Goal: Task Accomplishment & Management: Use online tool/utility

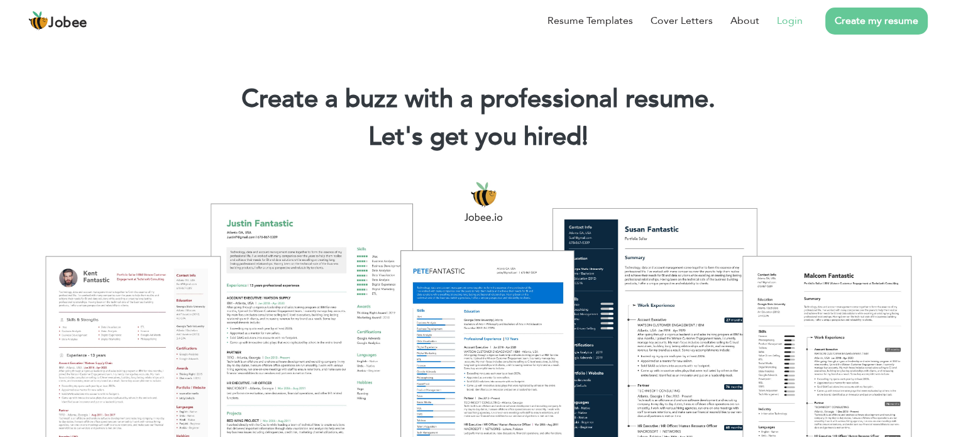
click at [793, 25] on link "Login" at bounding box center [790, 20] width 26 height 15
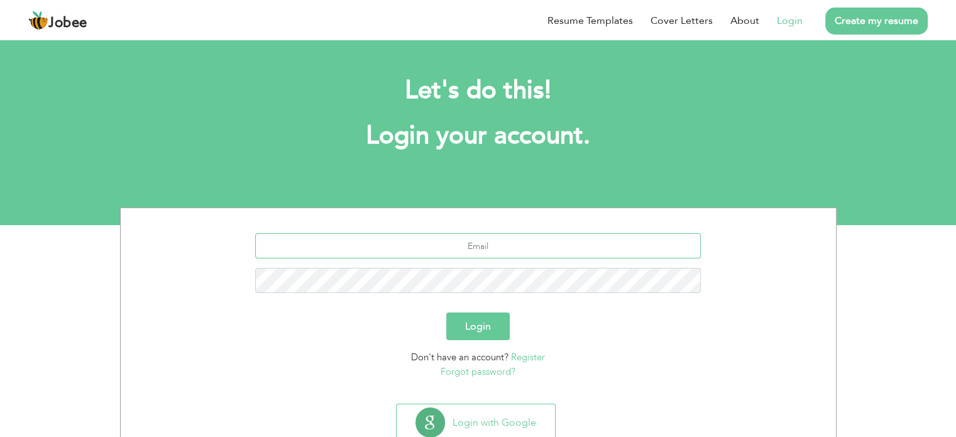
type input "[EMAIL_ADDRESS][DOMAIN_NAME]"
click at [475, 321] on button "Login" at bounding box center [477, 326] width 63 height 28
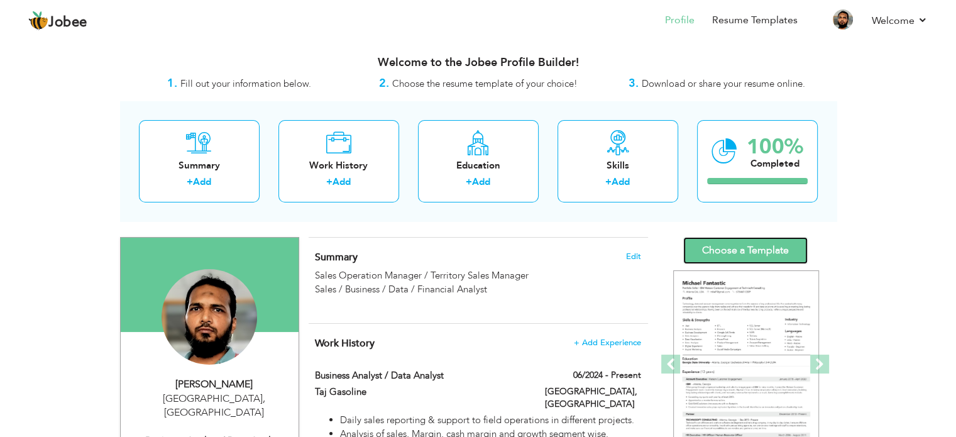
click at [740, 242] on link "Choose a Template" at bounding box center [745, 250] width 124 height 27
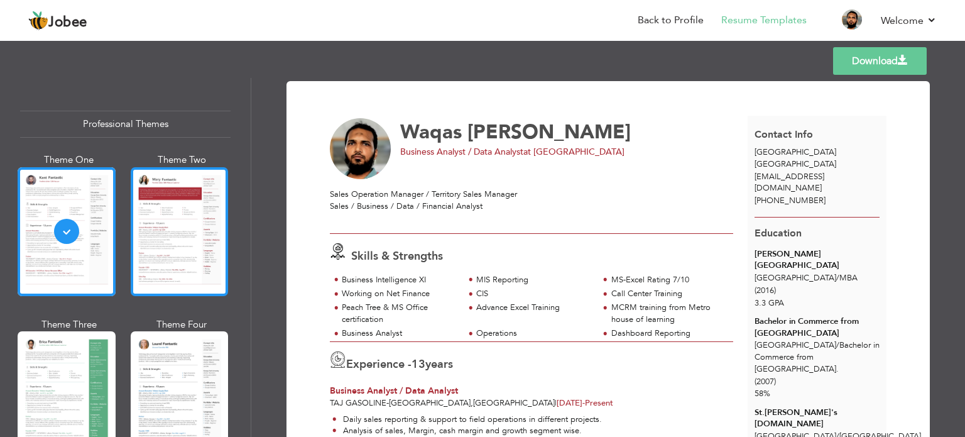
click at [191, 277] on div at bounding box center [180, 231] width 98 height 129
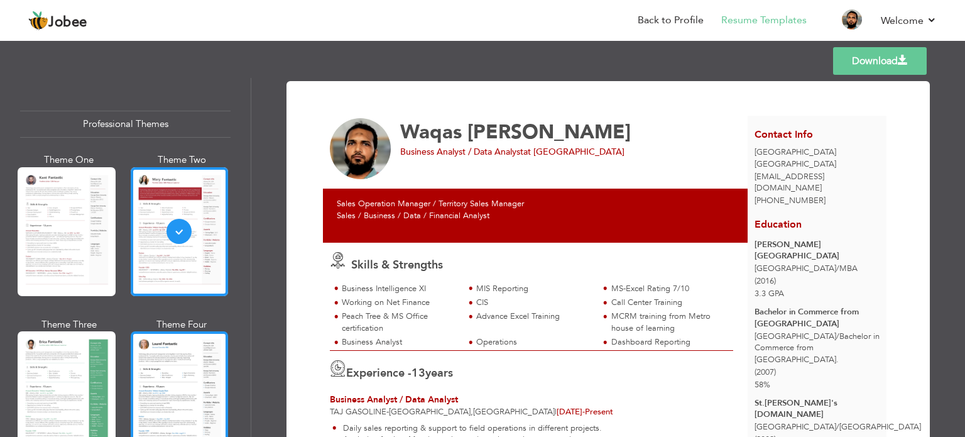
click at [177, 386] on div at bounding box center [180, 395] width 98 height 129
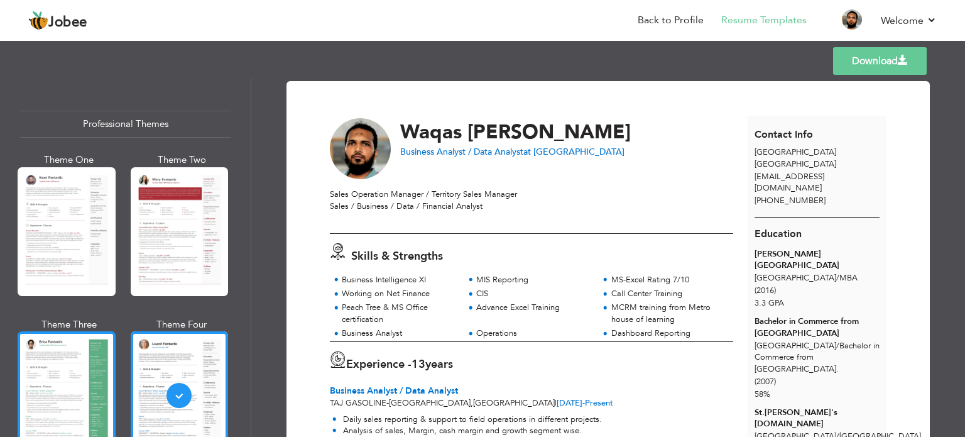
click at [58, 387] on div at bounding box center [67, 395] width 98 height 129
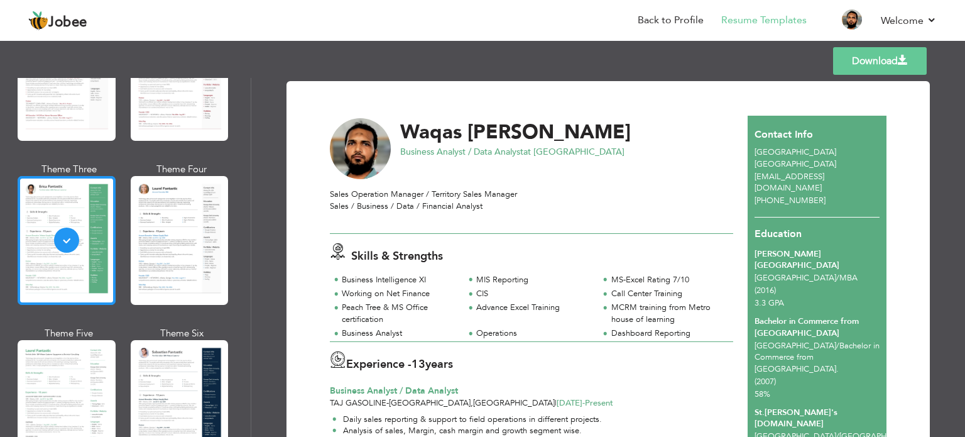
scroll to position [156, 0]
click at [58, 387] on div at bounding box center [67, 403] width 98 height 129
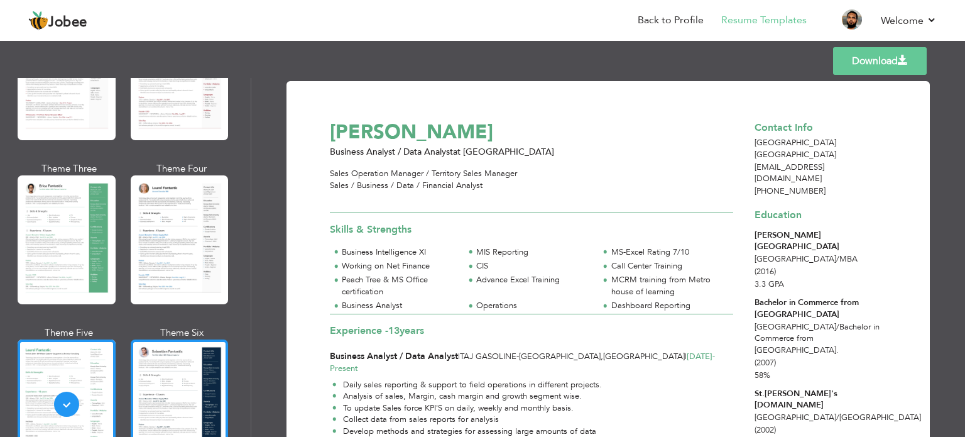
click at [158, 380] on div at bounding box center [180, 403] width 98 height 129
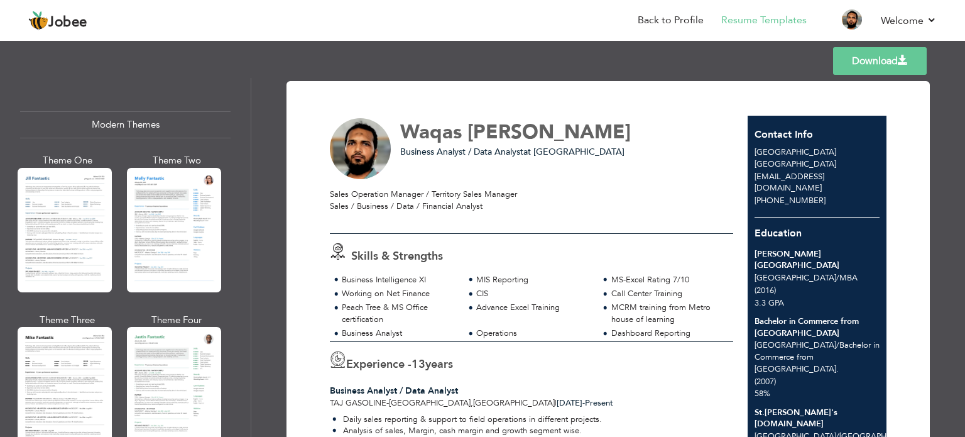
scroll to position [548, 0]
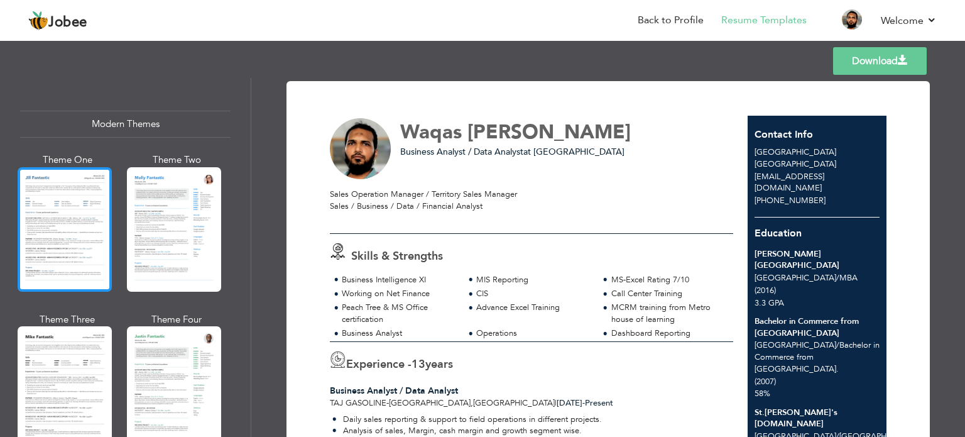
click at [76, 260] on div at bounding box center [65, 229] width 94 height 124
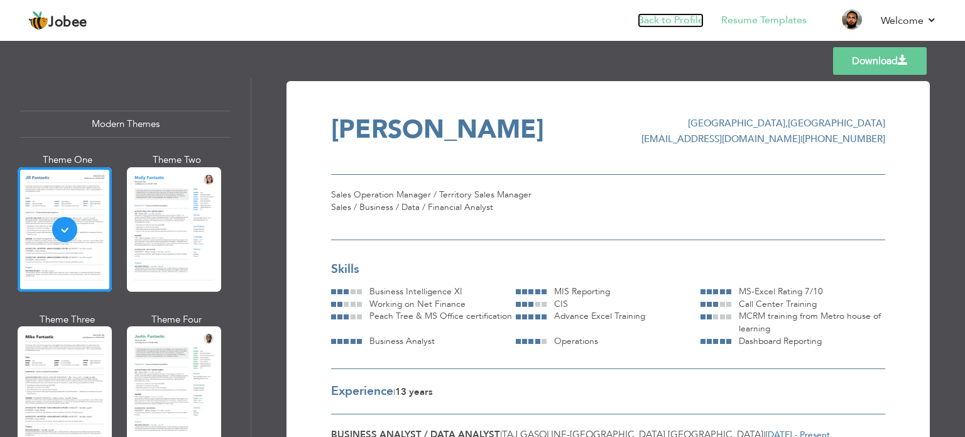
click at [682, 19] on link "Back to Profile" at bounding box center [671, 20] width 66 height 14
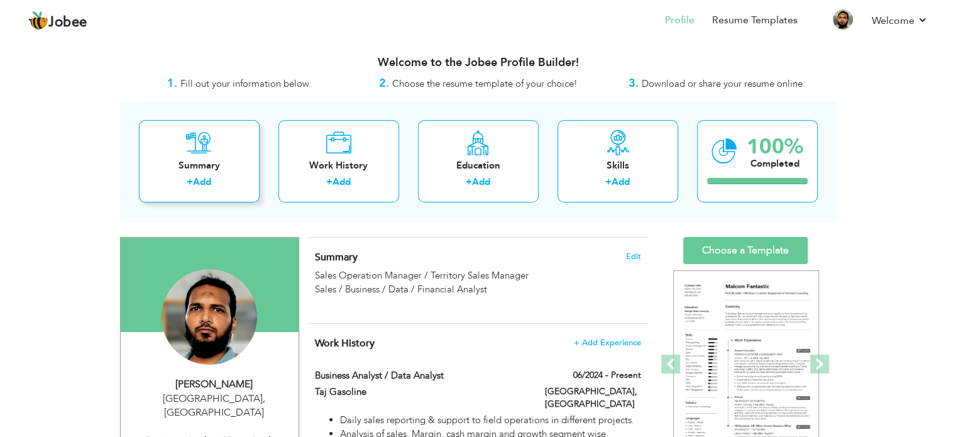
click at [180, 179] on div "+ Add" at bounding box center [199, 183] width 101 height 16
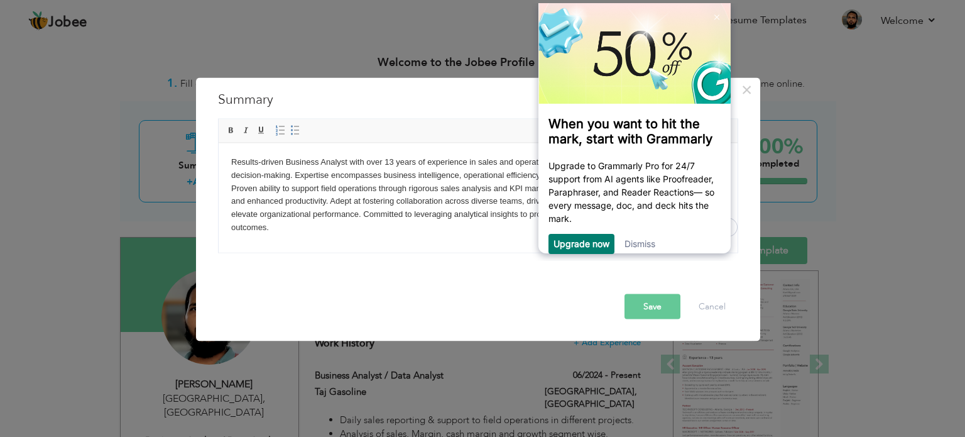
click at [651, 307] on button "Save" at bounding box center [653, 306] width 56 height 25
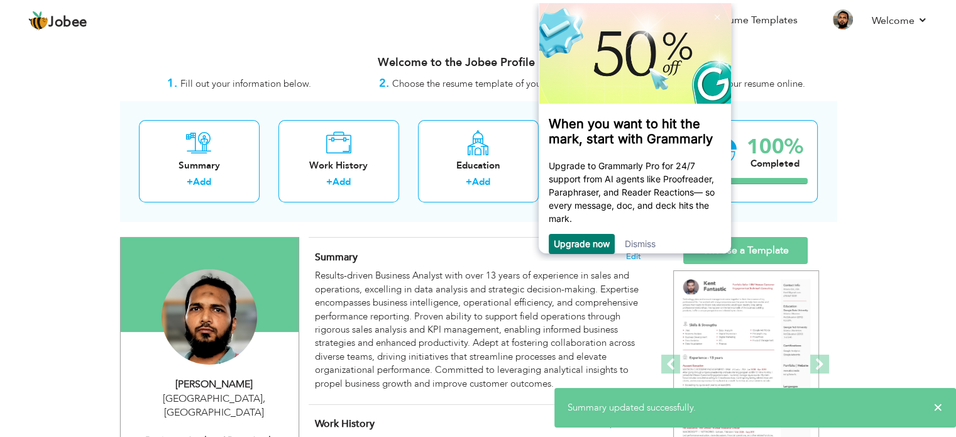
click at [647, 248] on link "Dismiss" at bounding box center [640, 243] width 31 height 11
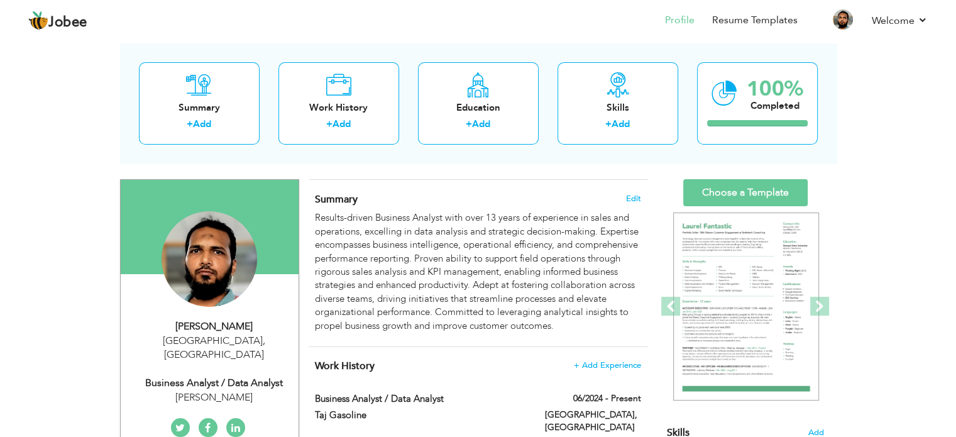
scroll to position [59, 0]
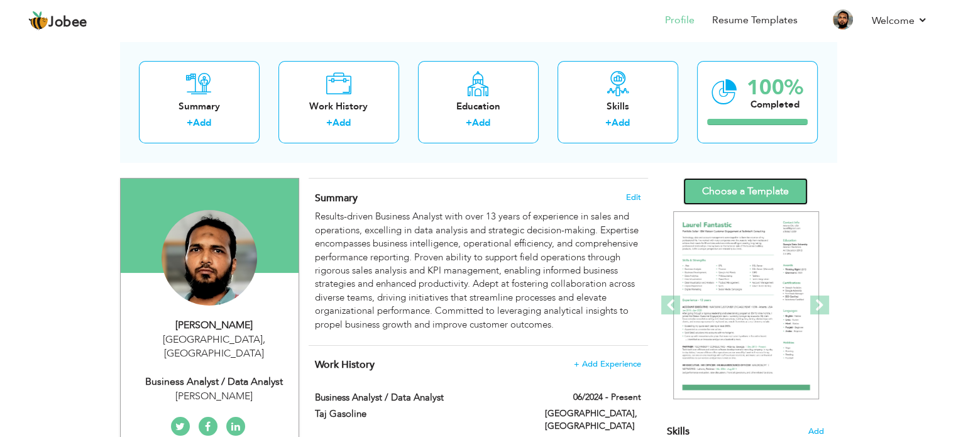
click at [755, 192] on link "Choose a Template" at bounding box center [745, 191] width 124 height 27
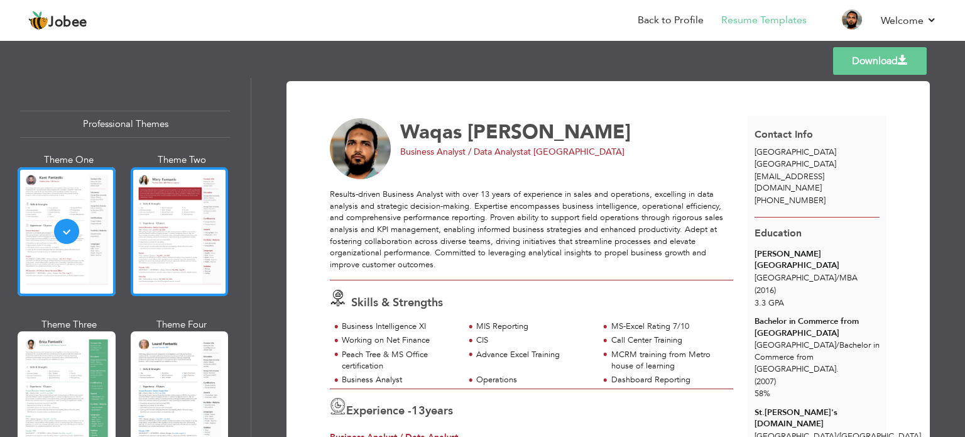
click at [206, 224] on div at bounding box center [180, 231] width 98 height 129
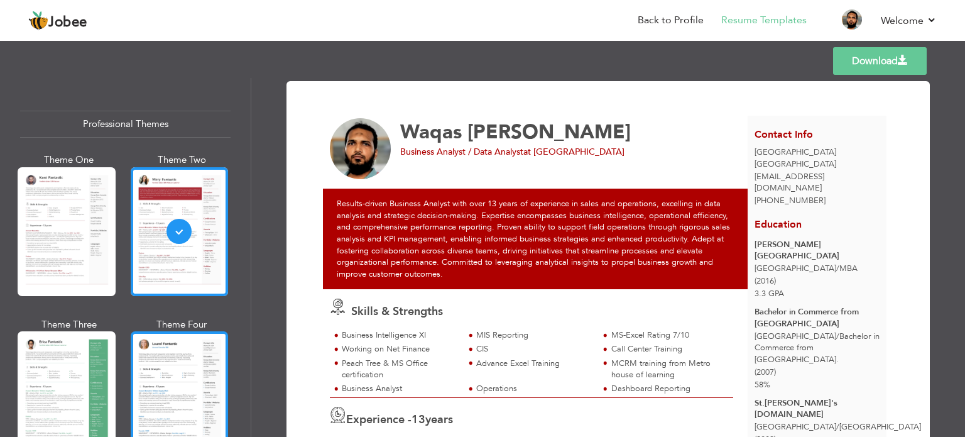
click at [167, 382] on div at bounding box center [180, 395] width 98 height 129
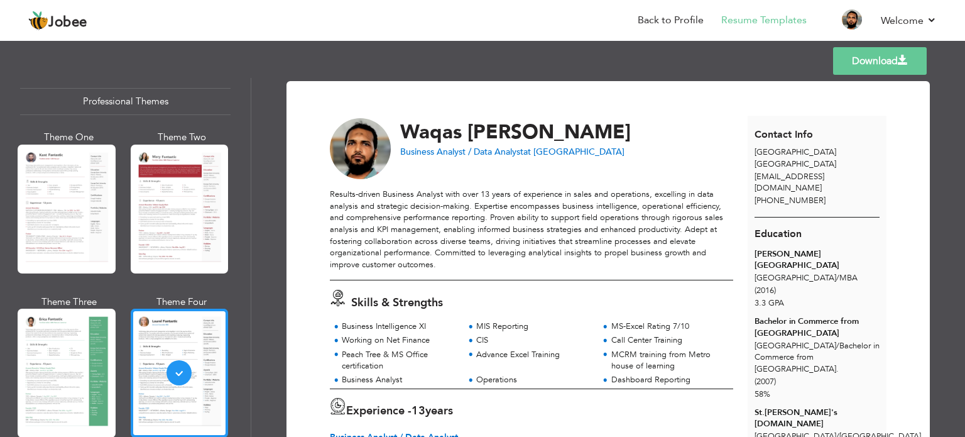
scroll to position [23, 0]
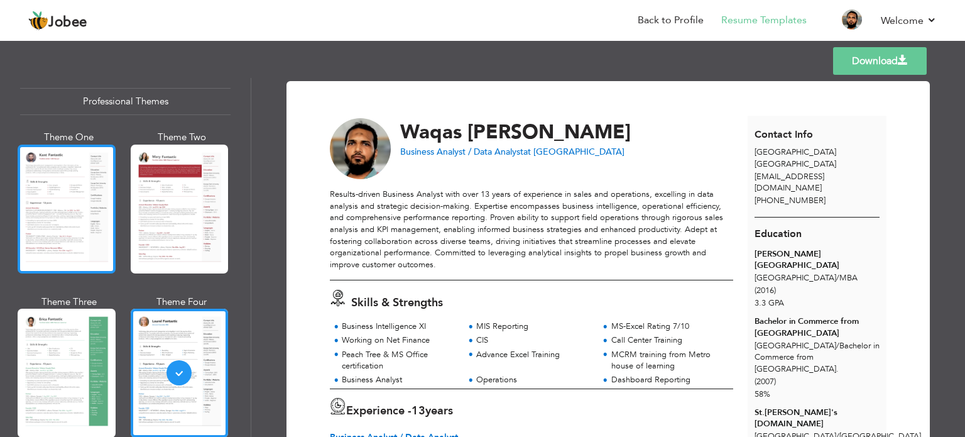
click at [70, 238] on div at bounding box center [67, 209] width 98 height 129
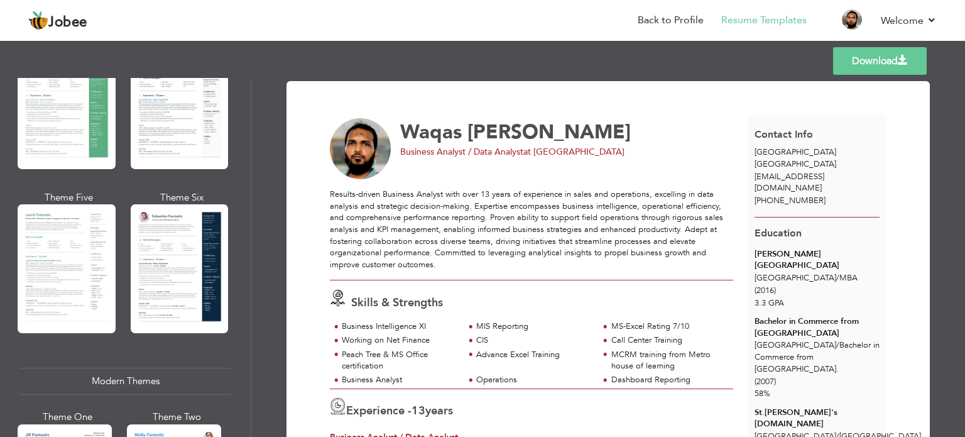
scroll to position [292, 0]
click at [70, 238] on div at bounding box center [67, 268] width 98 height 129
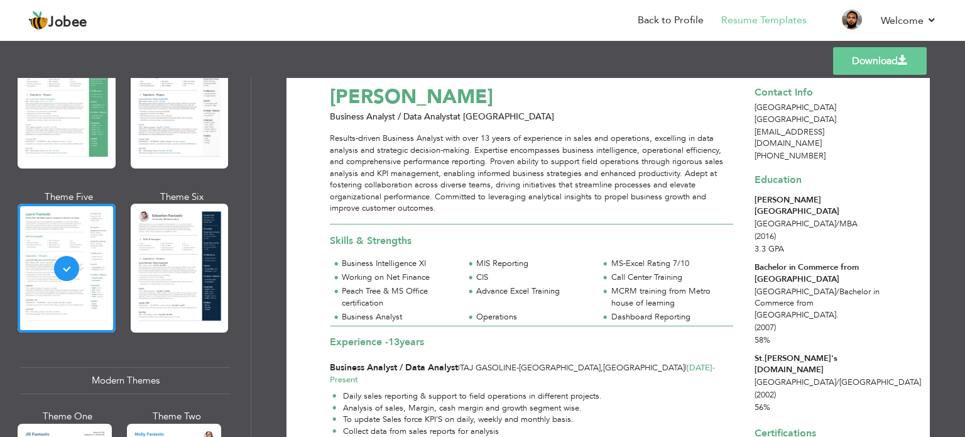
scroll to position [0, 0]
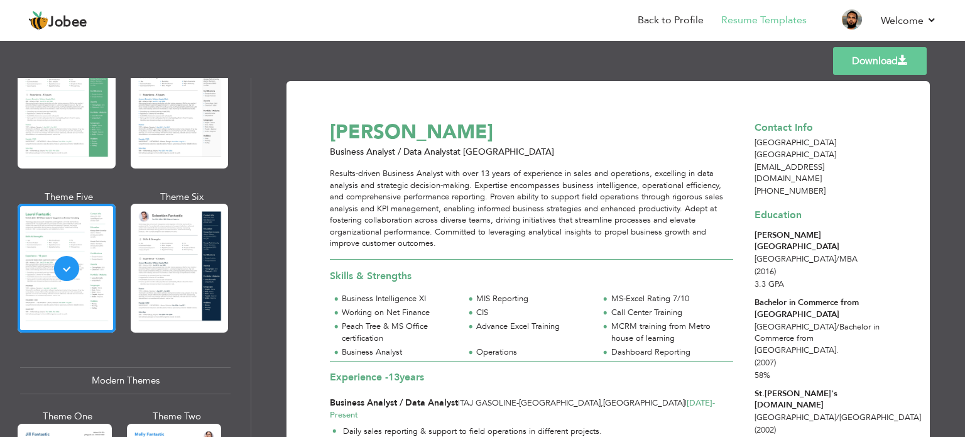
click at [889, 63] on link "Download" at bounding box center [880, 61] width 94 height 28
